Goal: Task Accomplishment & Management: Use online tool/utility

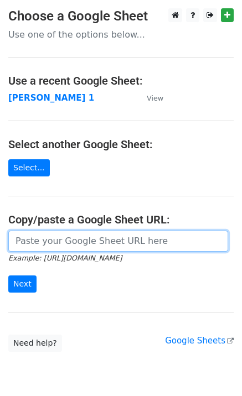
click at [69, 248] on input "url" at bounding box center [118, 241] width 220 height 21
type input "[URL][DOMAIN_NAME]"
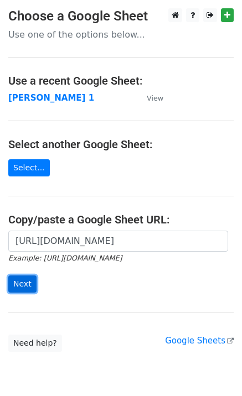
click at [22, 283] on input "Next" at bounding box center [22, 283] width 28 height 17
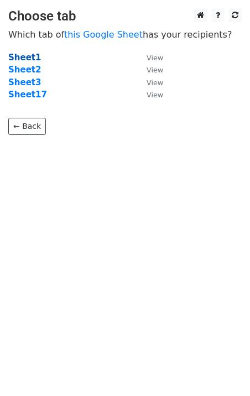
click at [21, 60] on strong "Sheet1" at bounding box center [24, 58] width 33 height 10
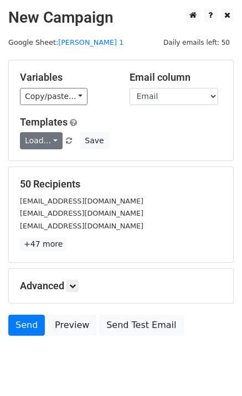
click at [37, 142] on link "Load..." at bounding box center [41, 140] width 43 height 17
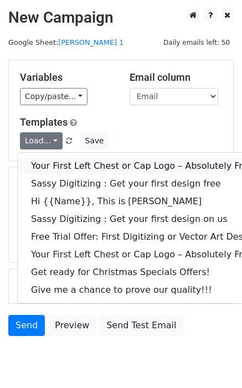
click at [66, 165] on link "Your First Left Chest or Cap Logo – Absolutely Free" at bounding box center [159, 166] width 283 height 18
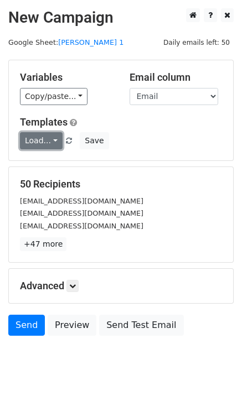
click at [43, 139] on link "Load..." at bounding box center [41, 140] width 43 height 17
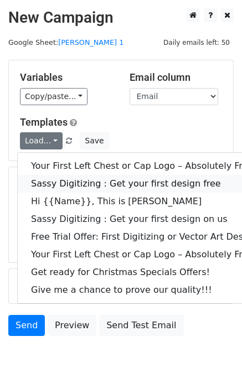
click at [54, 184] on link "Sassy Digitizing : Get your first design free" at bounding box center [159, 184] width 283 height 18
